Goal: Transaction & Acquisition: Book appointment/travel/reservation

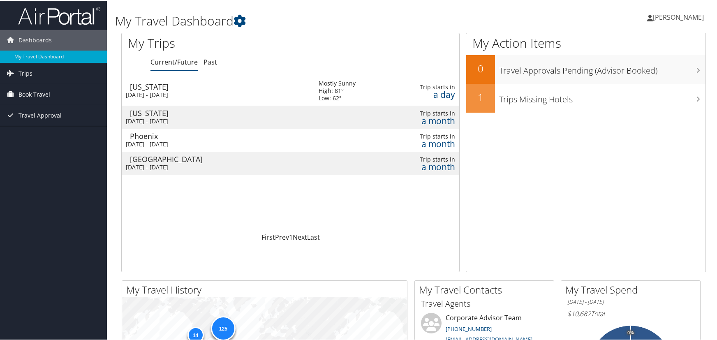
click at [35, 92] on span "Book Travel" at bounding box center [35, 93] width 32 height 21
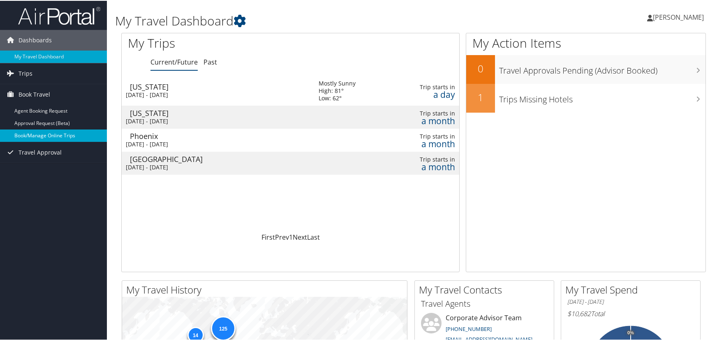
click at [54, 133] on link "Book/Manage Online Trips" at bounding box center [53, 135] width 107 height 12
